Goal: Find specific page/section: Find specific page/section

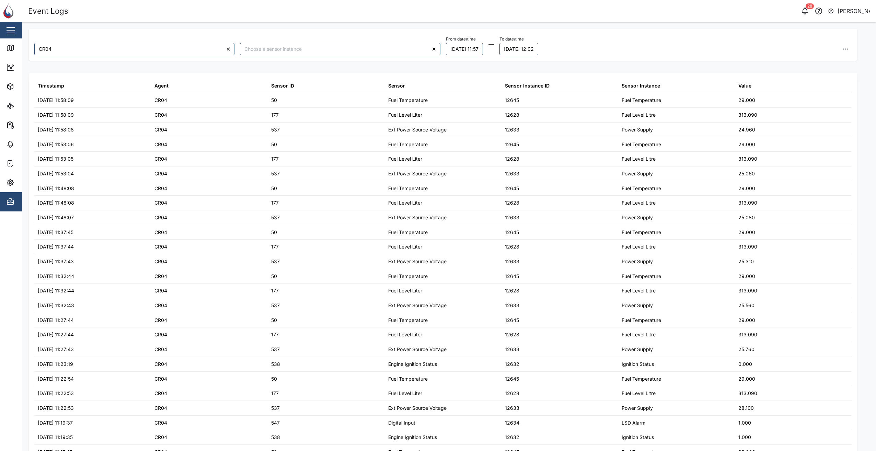
click at [655, 41] on div "From date/time [DATE] 11:57 To date/time [DATE] 12:02" at bounding box center [649, 44] width 406 height 21
click at [842, 47] on icon "button" at bounding box center [845, 49] width 7 height 7
click at [715, 51] on div "From date/time [DATE] 11:57 To date/time [DATE] 12:09 Export data Export curren…" at bounding box center [649, 44] width 406 height 21
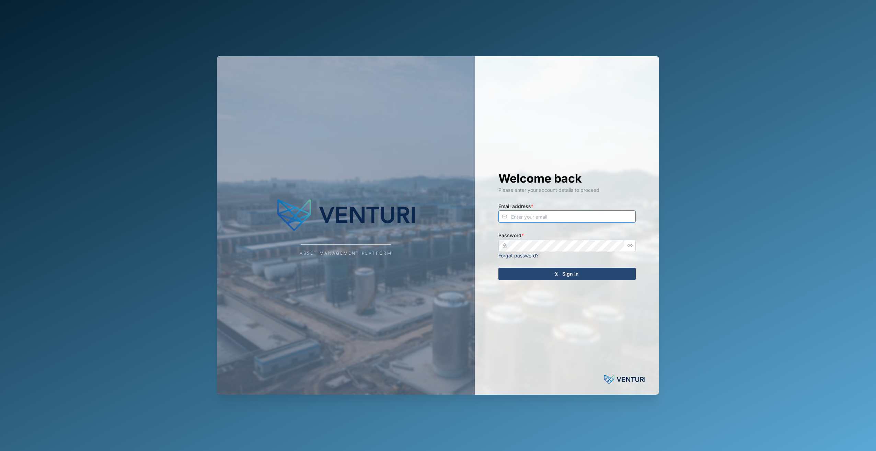
type input "admin@venturi.io"
